Goal: Navigation & Orientation: Find specific page/section

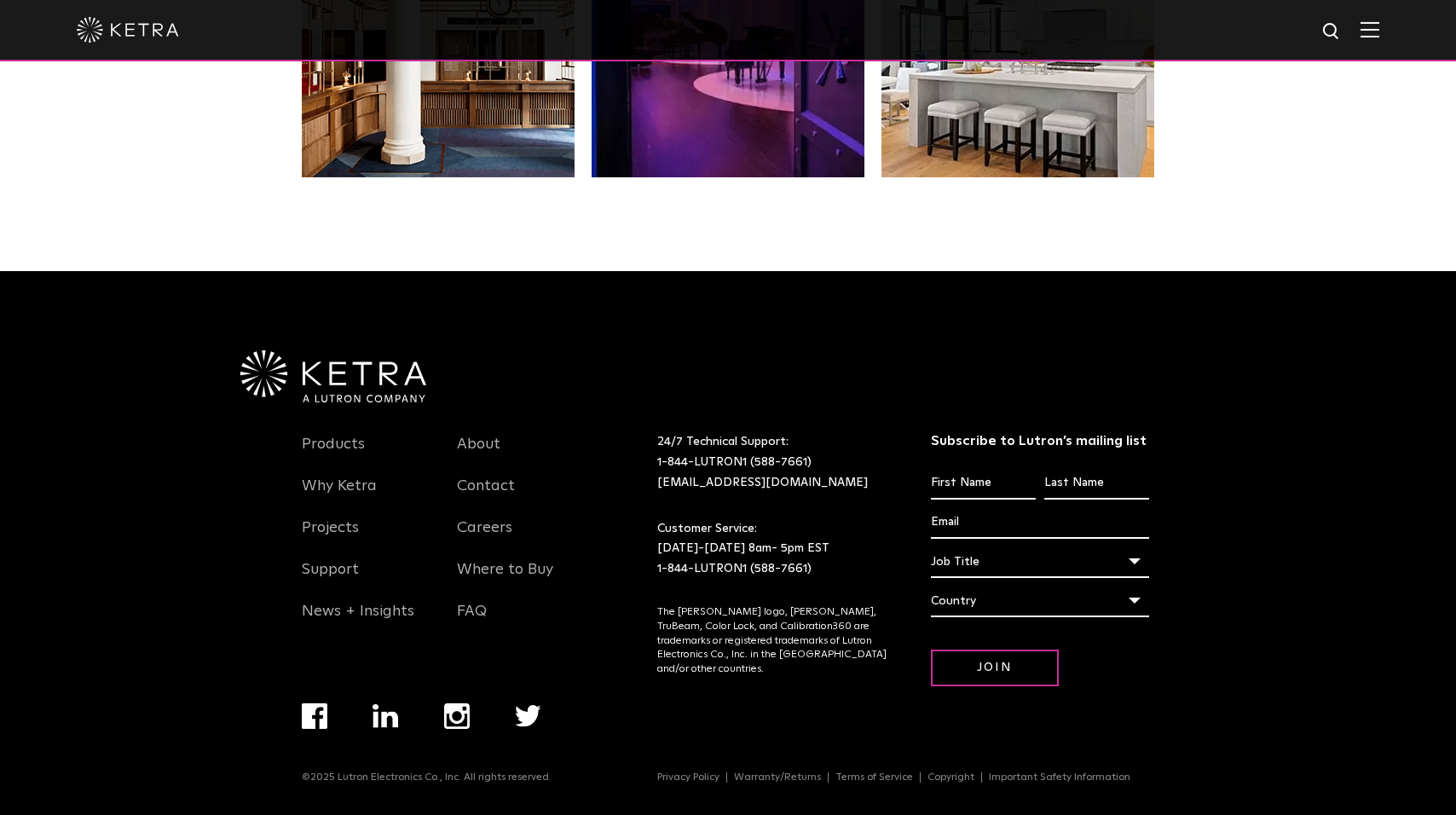
scroll to position [3580, 0]
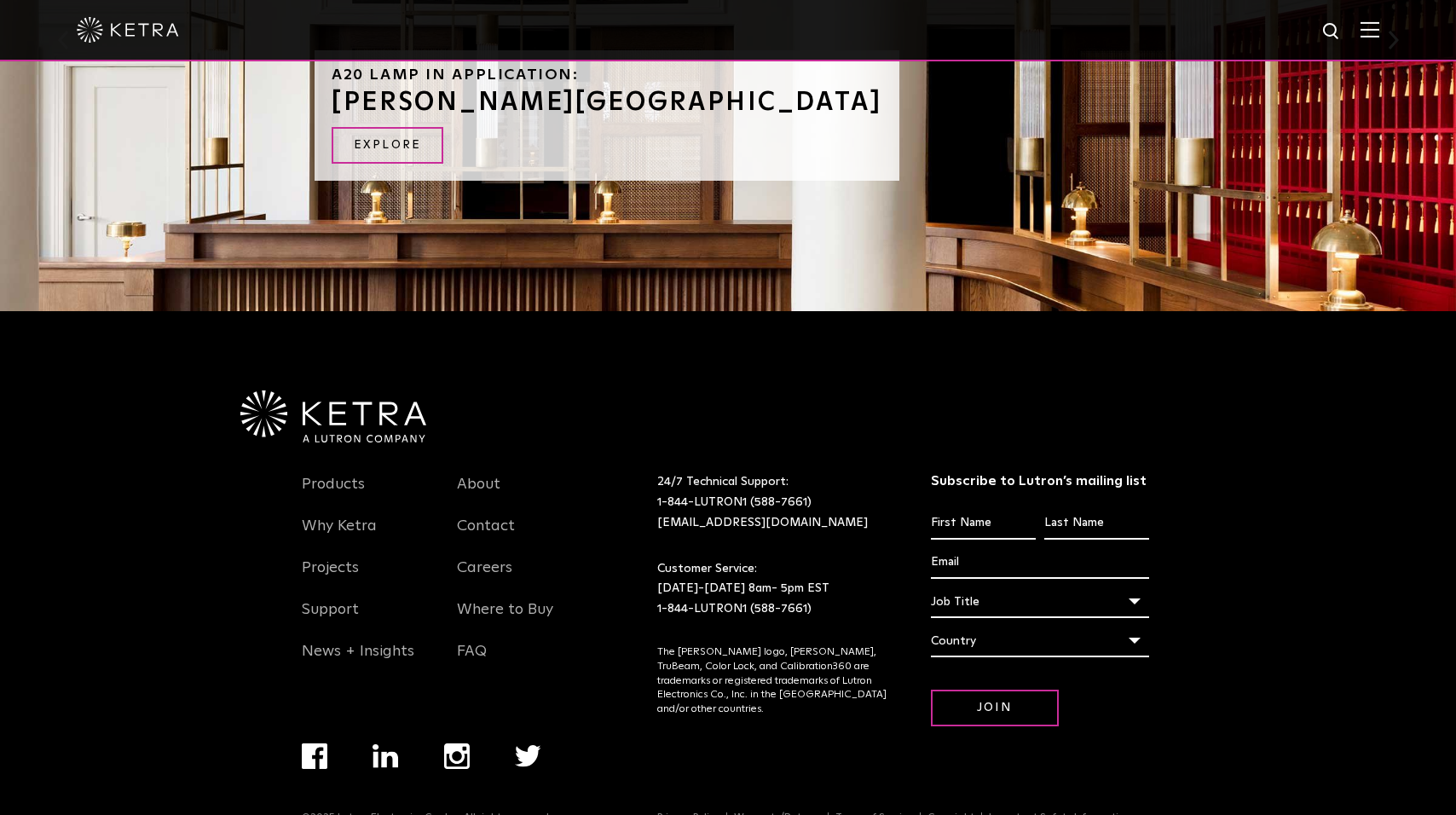
scroll to position [2010, 0]
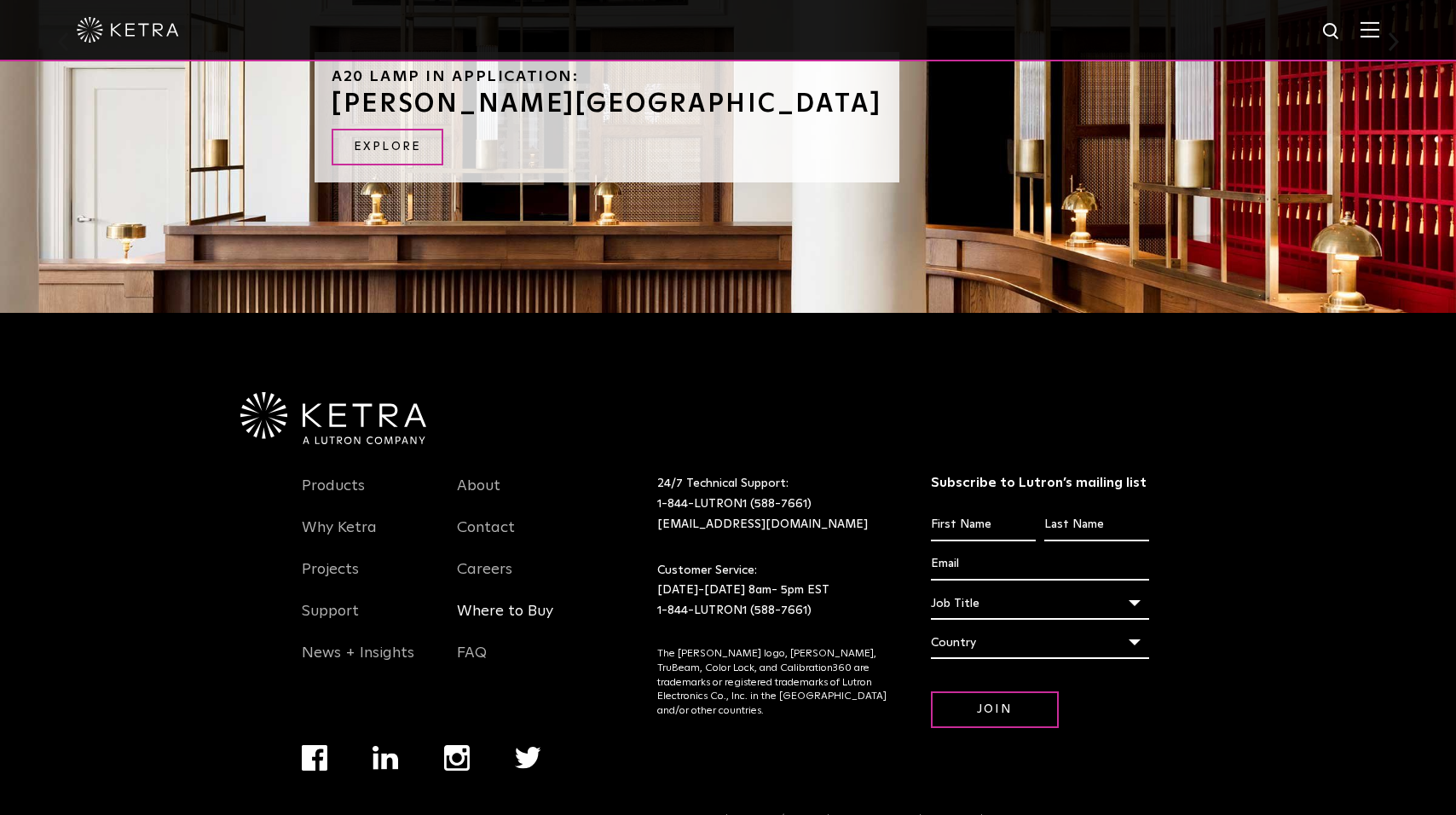
drag, startPoint x: 728, startPoint y: 348, endPoint x: 501, endPoint y: 566, distance: 314.7
click at [501, 602] on link "Where to Buy" at bounding box center [505, 622] width 96 height 39
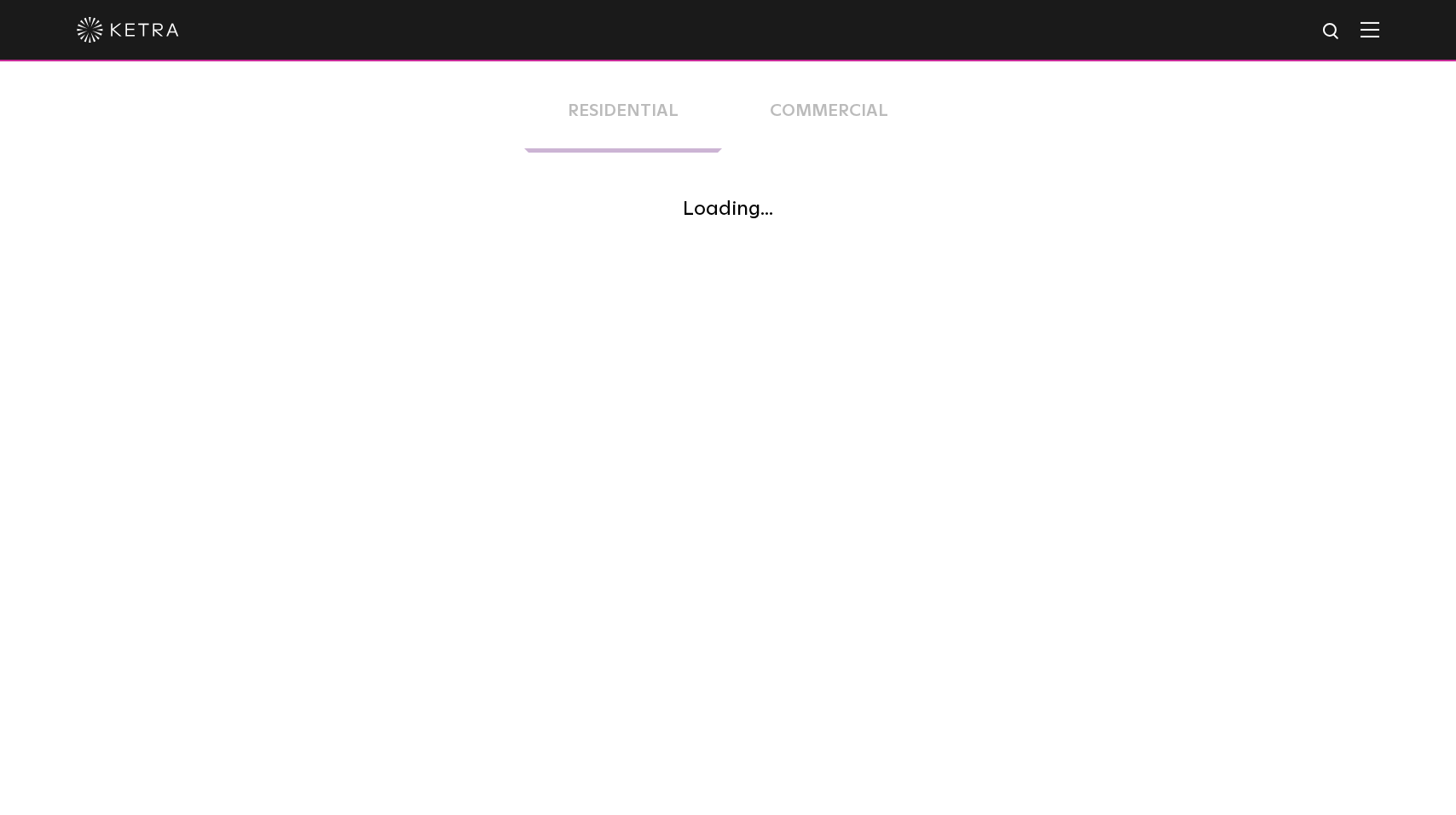
scroll to position [335, 0]
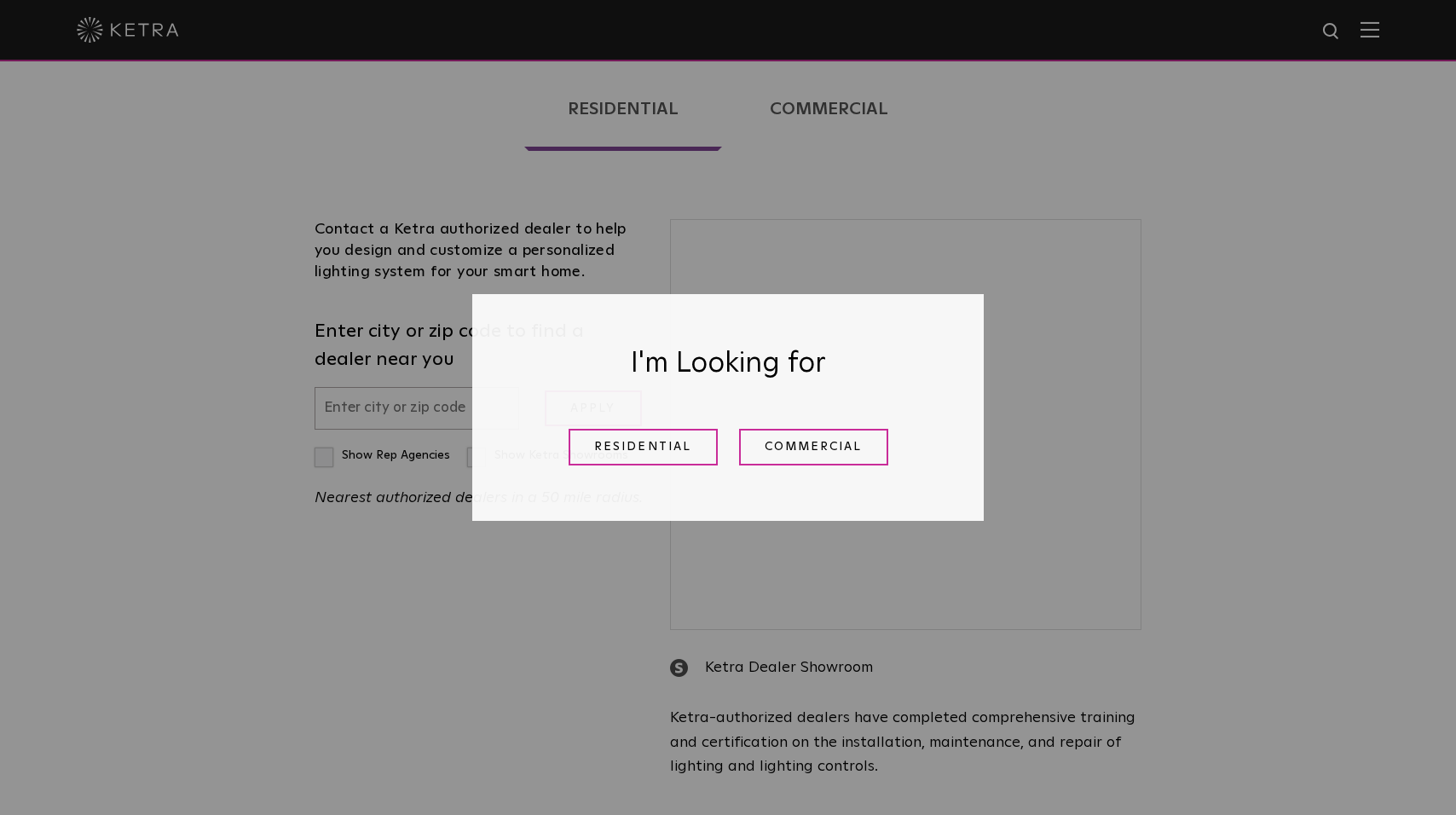
click at [657, 444] on link "Residential" at bounding box center [643, 446] width 149 height 36
